Goal: Book appointment/travel/reservation

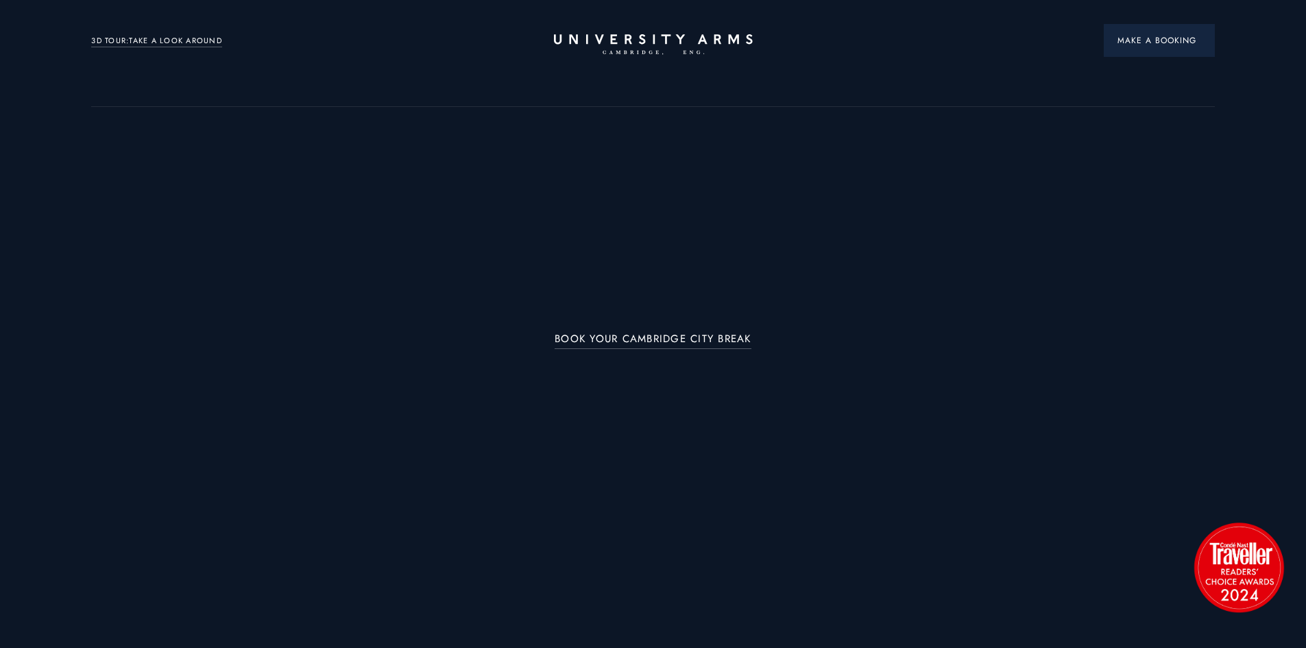
click at [1159, 42] on span "Make a Booking" at bounding box center [1159, 40] width 84 height 12
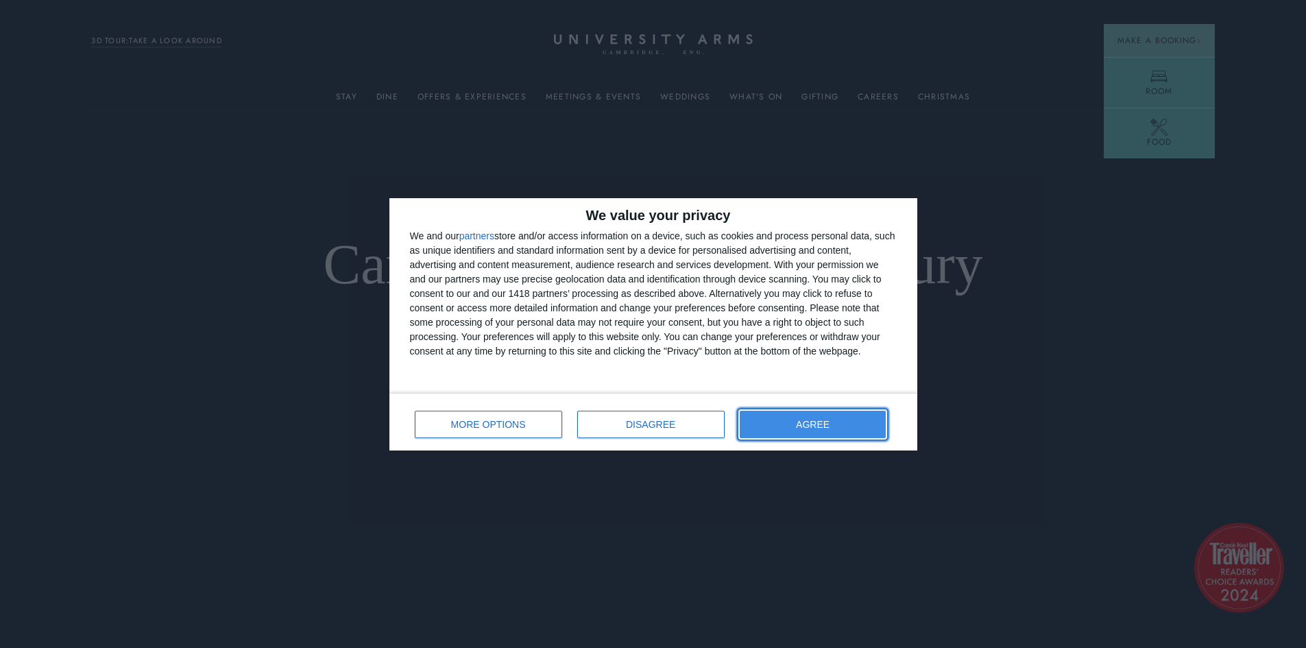
click at [843, 422] on button "AGREE" at bounding box center [813, 424] width 147 height 27
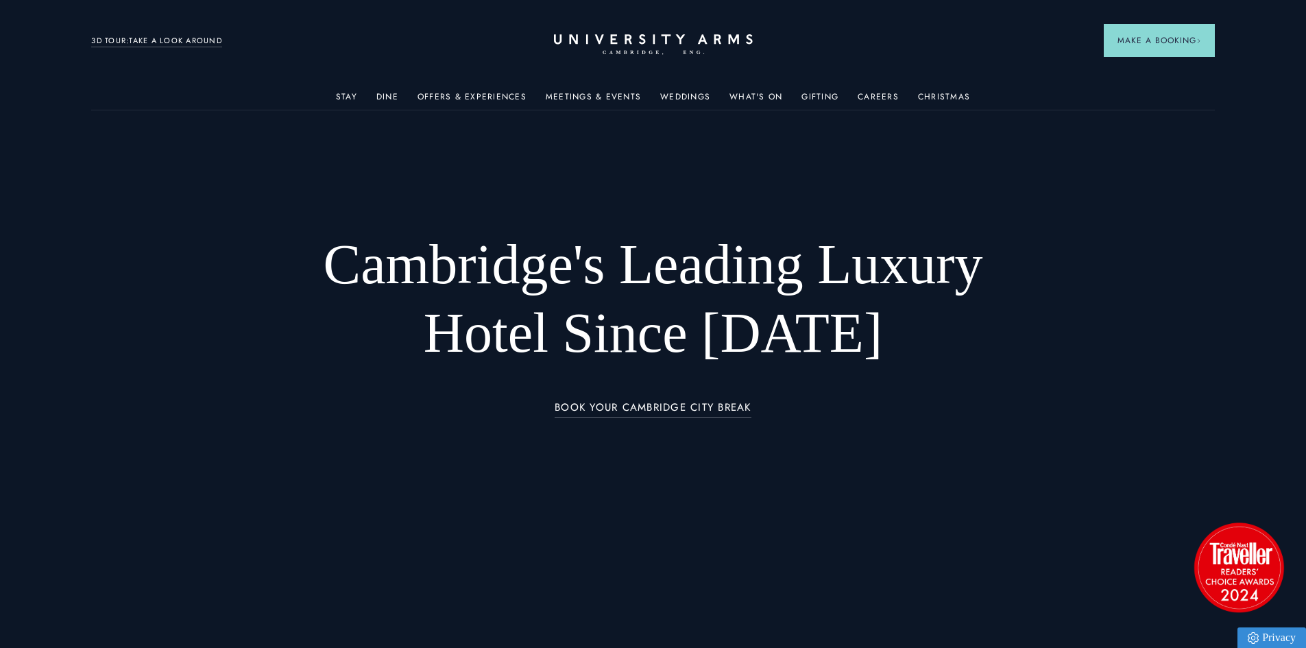
click at [1163, 75] on header "Stay Suites Superior Rooms Classic Rooms Cosy Rooms Dine Restaurant Bar Afterno…" at bounding box center [653, 37] width 1306 height 75
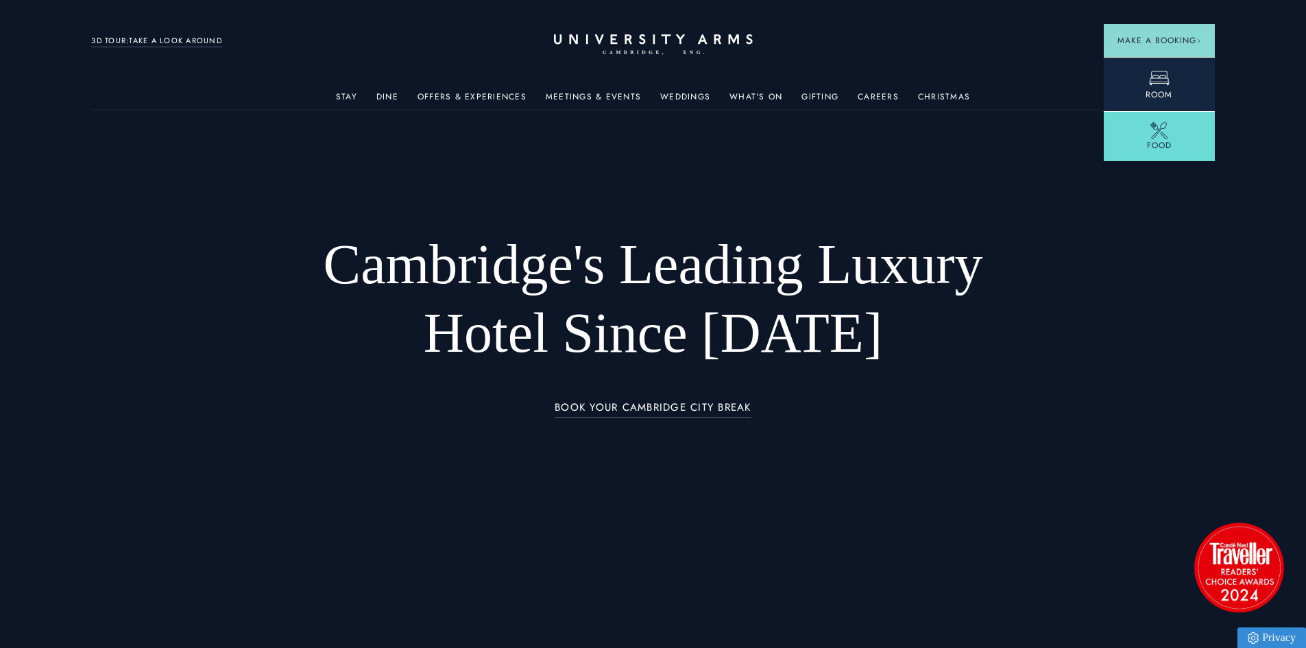
click at [1166, 65] on header "Stay Suites Superior Rooms Classic Rooms Cosy Rooms Dine Restaurant Bar Afterno…" at bounding box center [653, 37] width 1306 height 75
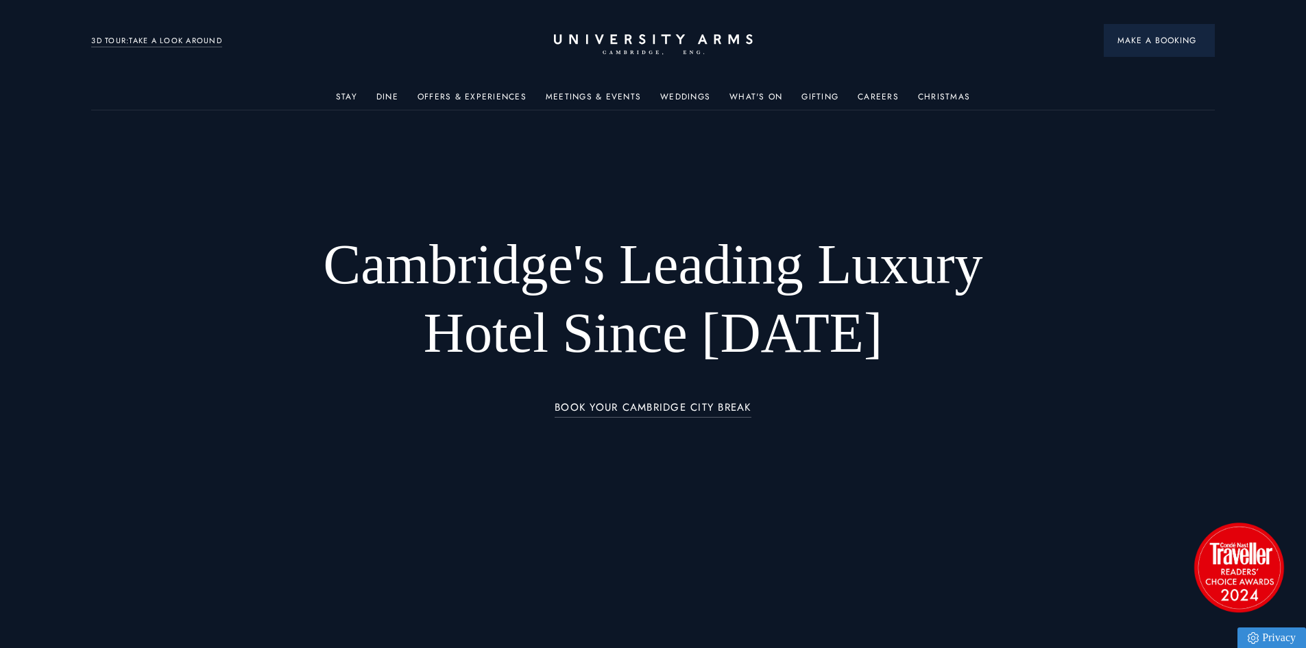
click at [1188, 40] on span "Make a Booking" at bounding box center [1159, 40] width 84 height 12
click at [1164, 47] on button "Make a Booking" at bounding box center [1159, 40] width 111 height 33
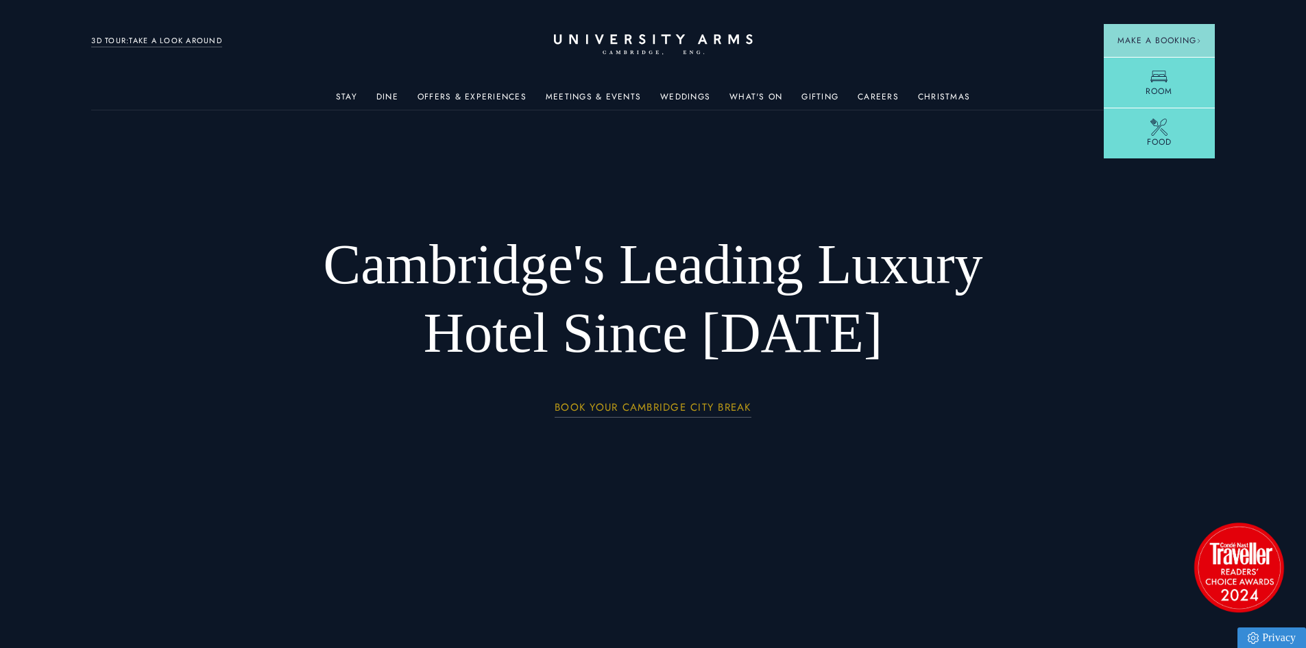
click at [699, 407] on link "BOOK YOUR CAMBRIDGE CITY BREAK" at bounding box center [653, 410] width 197 height 16
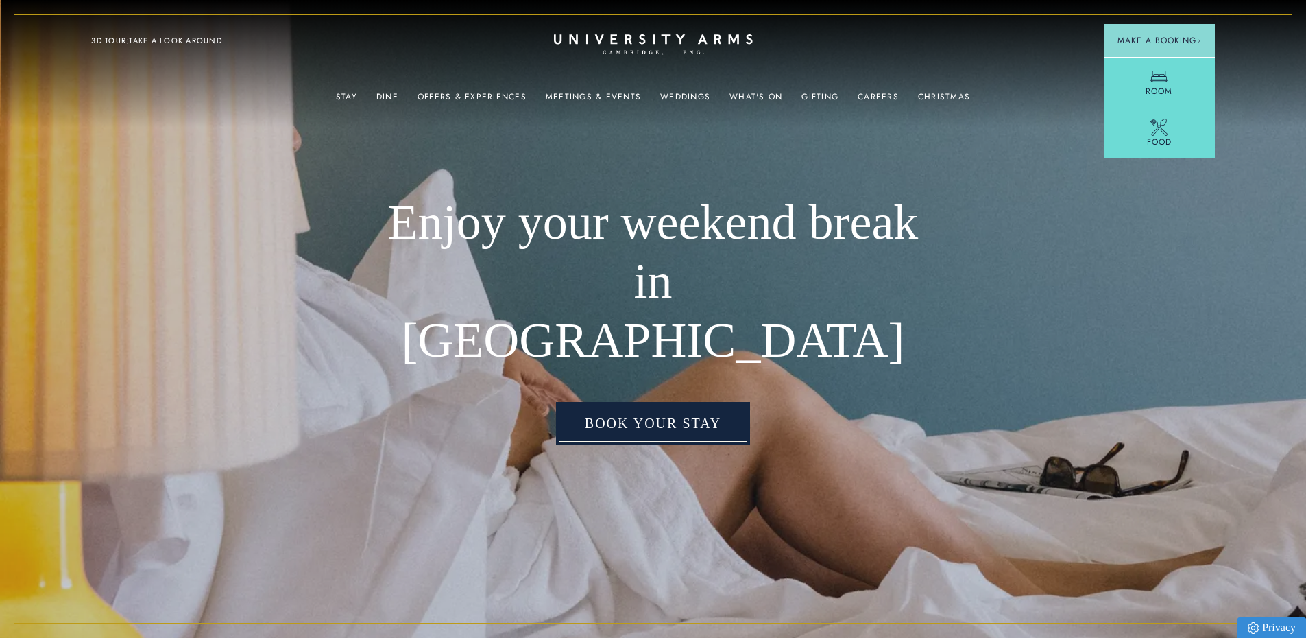
click at [670, 403] on link "Book your stay" at bounding box center [653, 423] width 194 height 43
